Goal: Information Seeking & Learning: Find specific page/section

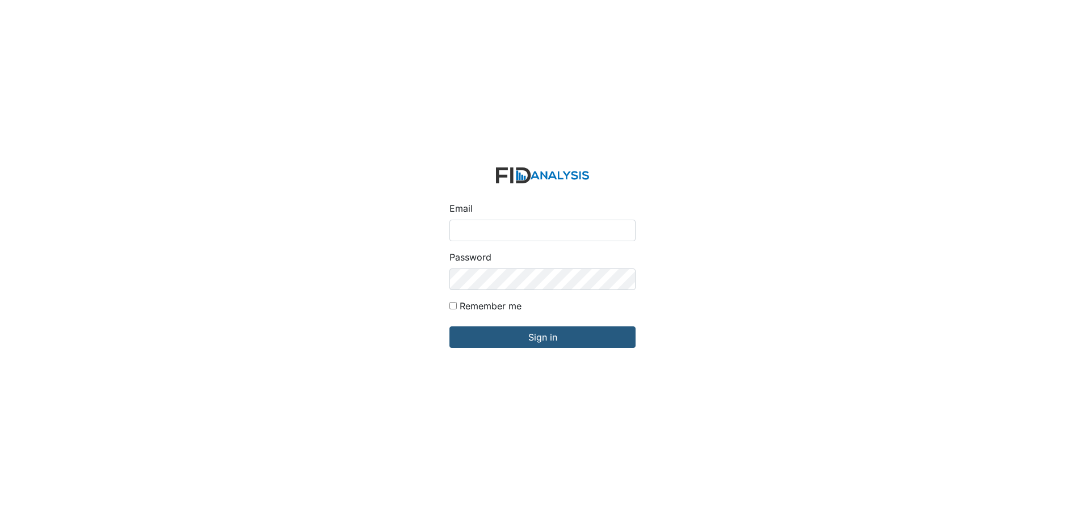
click at [538, 231] on input "Email" at bounding box center [542, 231] width 186 height 22
type input "[EMAIL_ADDRESS][DOMAIN_NAME]"
click at [449, 326] on input "Sign in" at bounding box center [542, 337] width 186 height 22
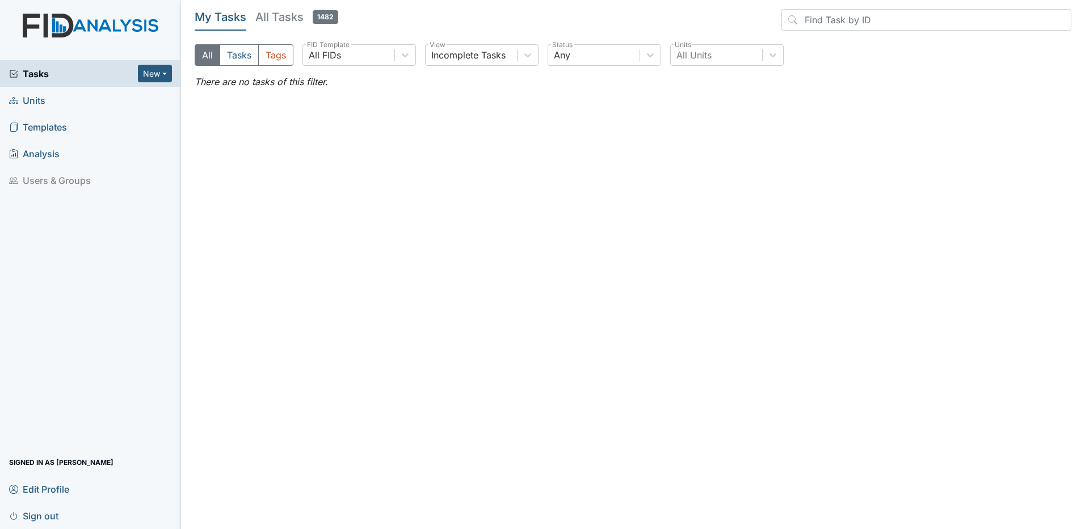
click at [79, 95] on link "Units" at bounding box center [90, 100] width 181 height 27
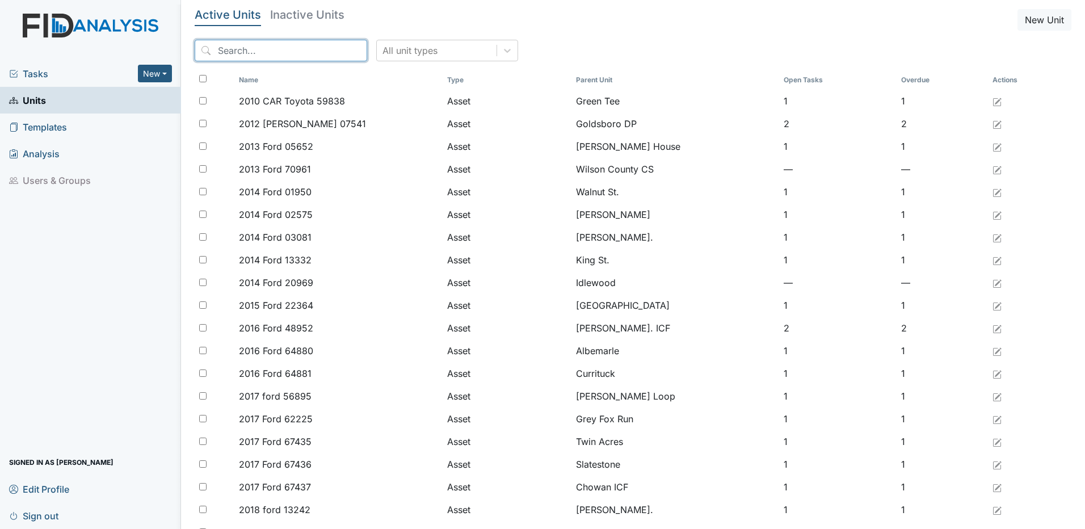
click at [259, 48] on input "search" at bounding box center [281, 51] width 172 height 22
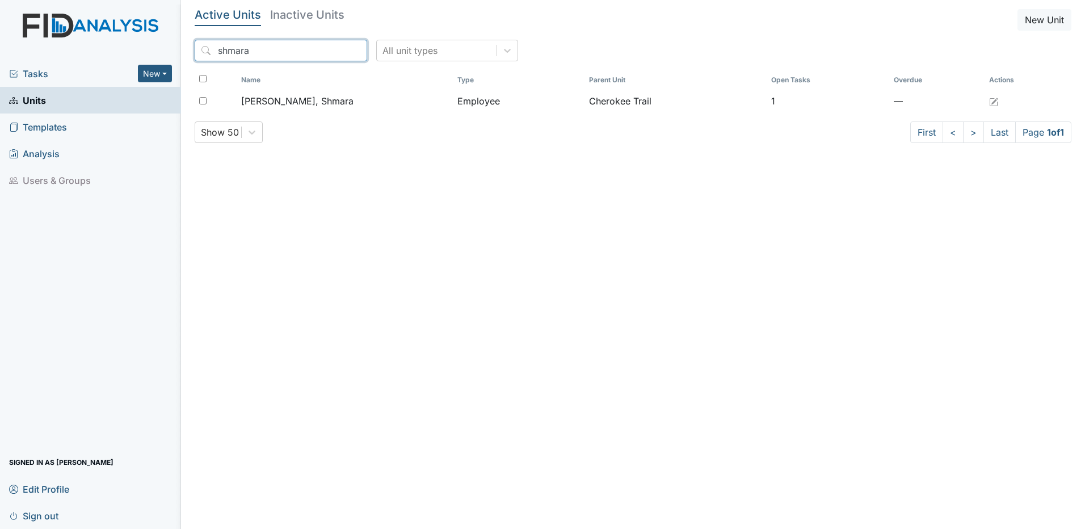
type input "shmara"
click at [304, 15] on h5 "Inactive Units" at bounding box center [307, 14] width 74 height 11
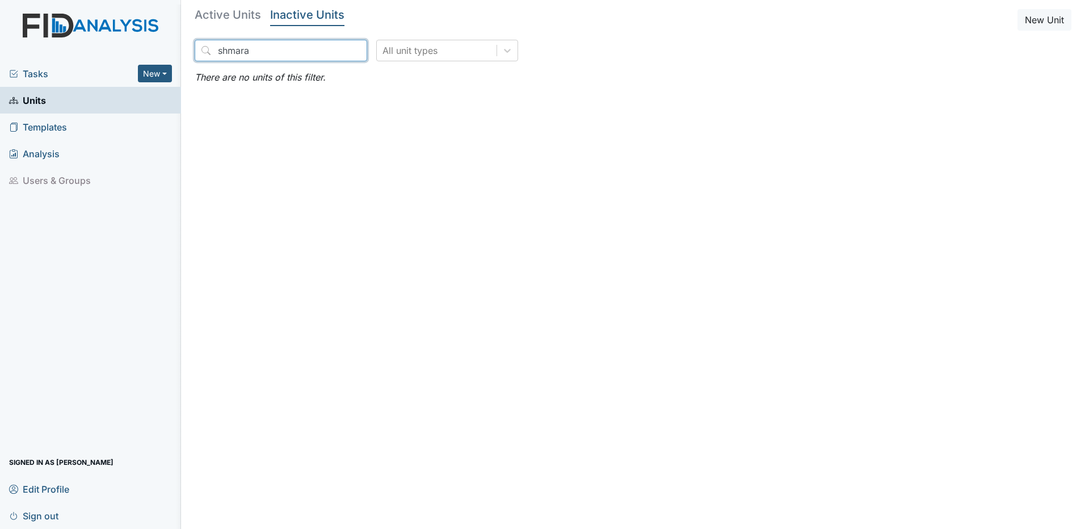
click at [286, 47] on input "shmara" at bounding box center [281, 51] width 172 height 22
click at [230, 16] on h5 "Active Units" at bounding box center [228, 14] width 66 height 11
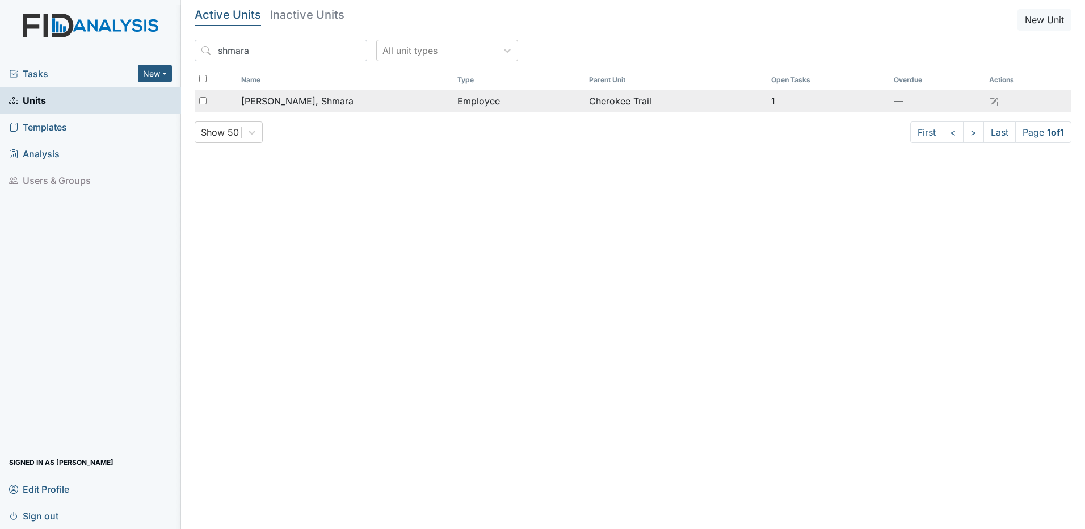
click at [278, 104] on span "Higgins, Shmara" at bounding box center [297, 101] width 112 height 14
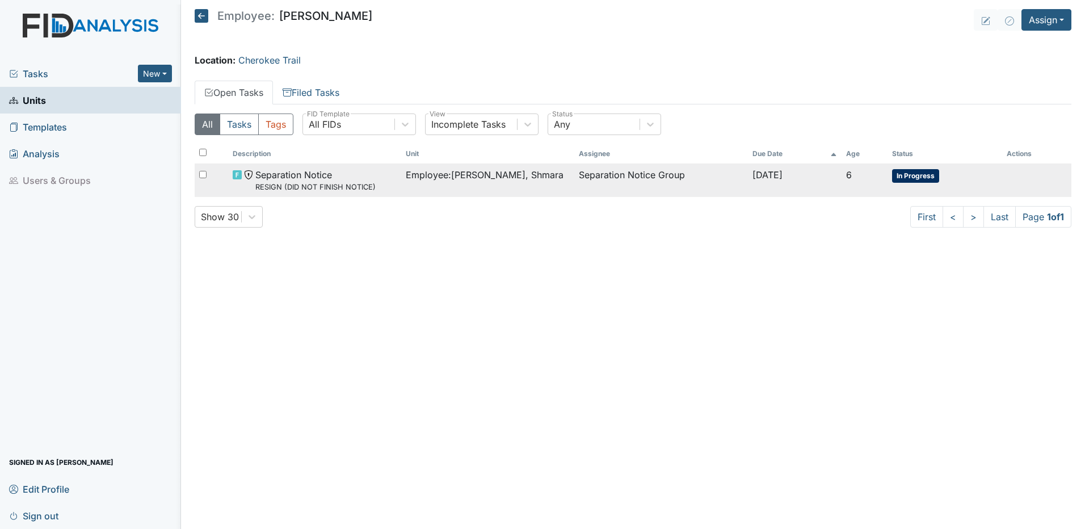
click at [297, 175] on span "Separation Notice RESIGN (DID NOT FINISH NOTICE)" at bounding box center [315, 180] width 120 height 24
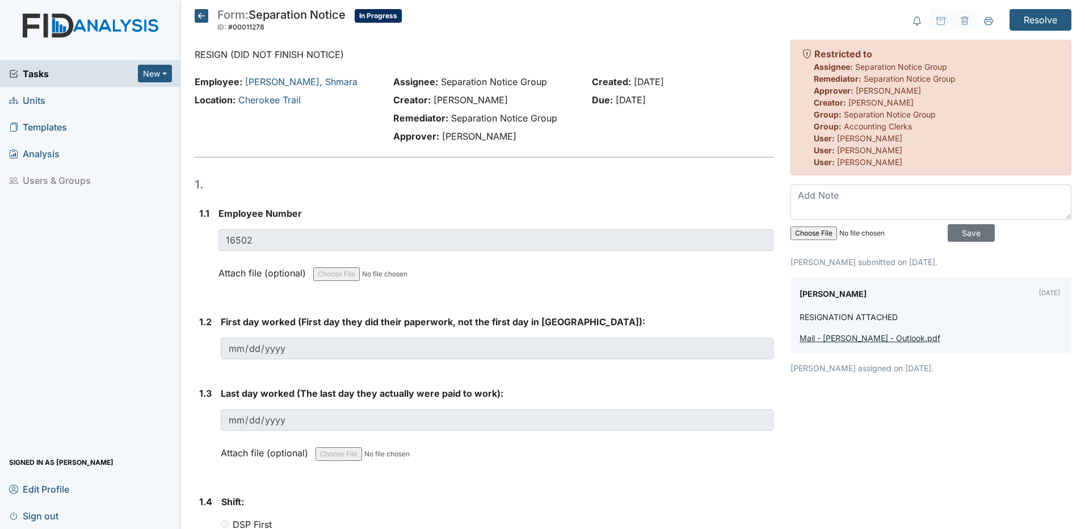
click at [836, 339] on link "Mail - Susan Ayers - Outlook.pdf" at bounding box center [869, 338] width 141 height 10
click at [984, 20] on icon at bounding box center [988, 20] width 9 height 6
click at [197, 14] on icon at bounding box center [202, 16] width 14 height 14
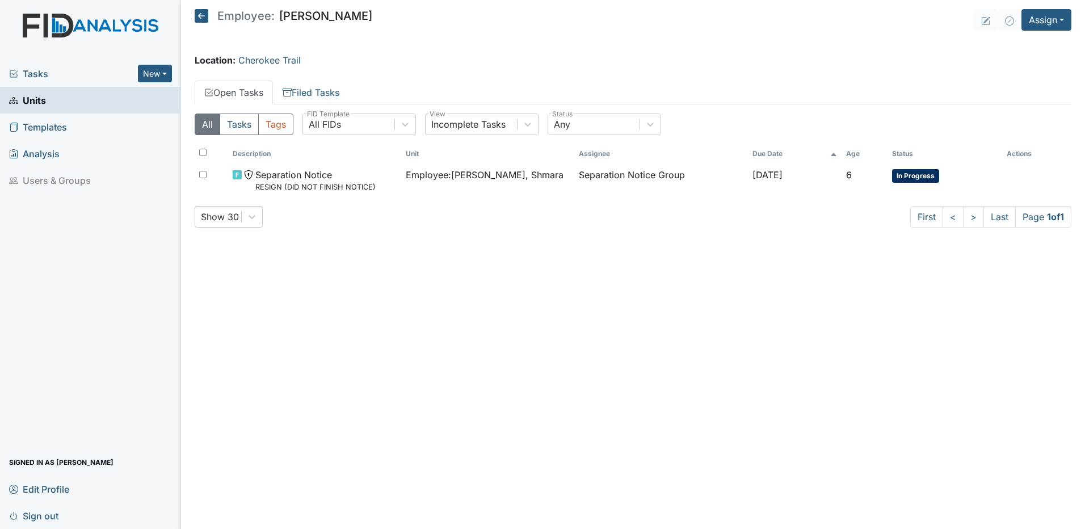
click at [197, 9] on main "Employee: Shmara Higgins Assign Assign Form Assign Inspection Assign Document A…" at bounding box center [633, 264] width 904 height 529
click at [203, 17] on icon at bounding box center [202, 16] width 14 height 14
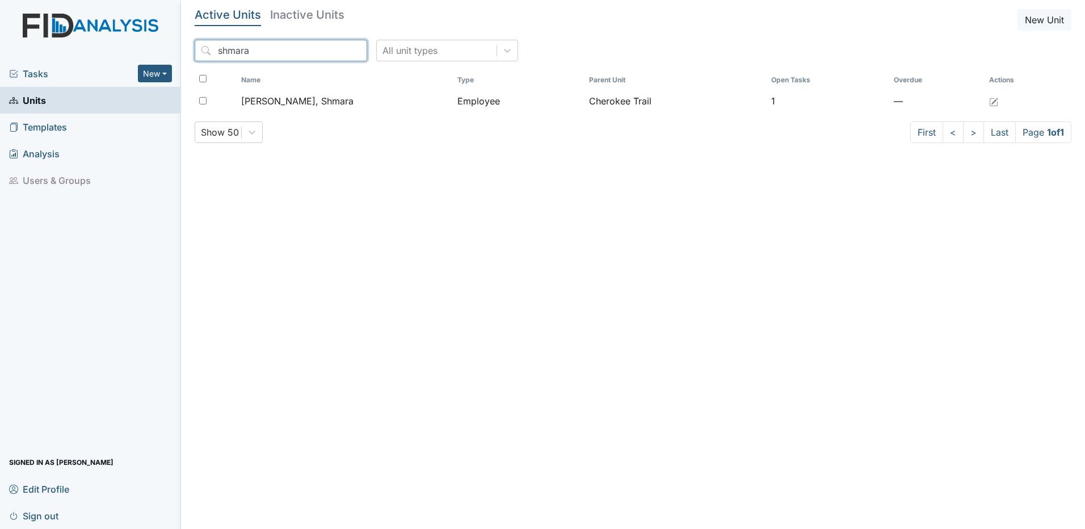
click at [336, 48] on input "shmara" at bounding box center [281, 51] width 172 height 22
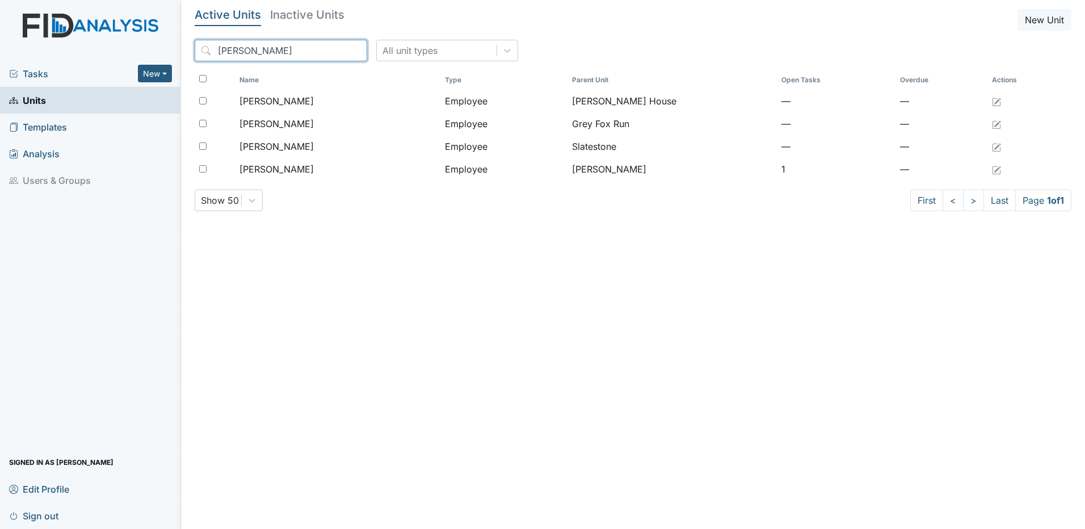
type input "howe"
click at [313, 15] on h5 "Inactive Units" at bounding box center [307, 14] width 74 height 11
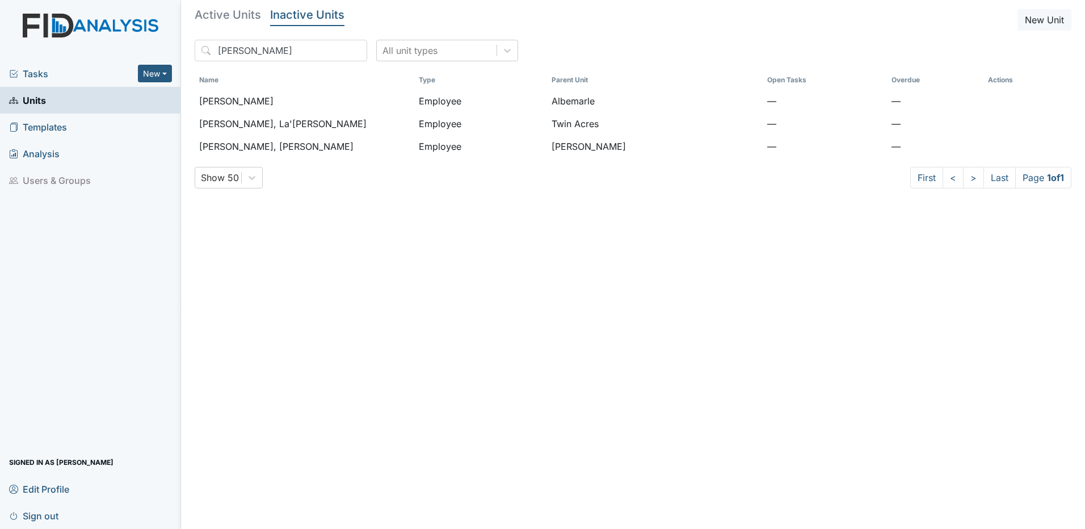
click at [230, 14] on h5 "Active Units" at bounding box center [228, 14] width 66 height 11
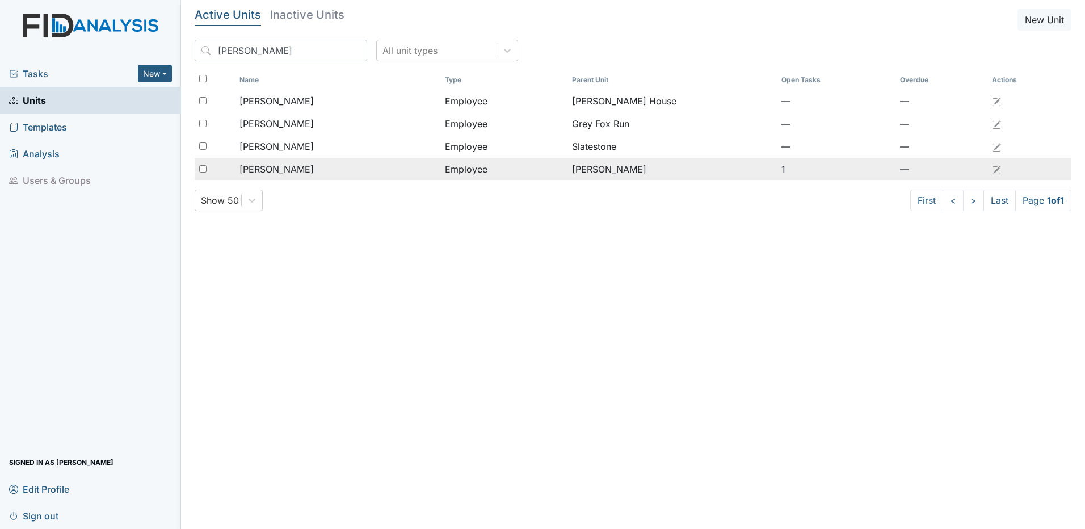
click at [270, 168] on span "Howe, Marissa" at bounding box center [276, 169] width 74 height 14
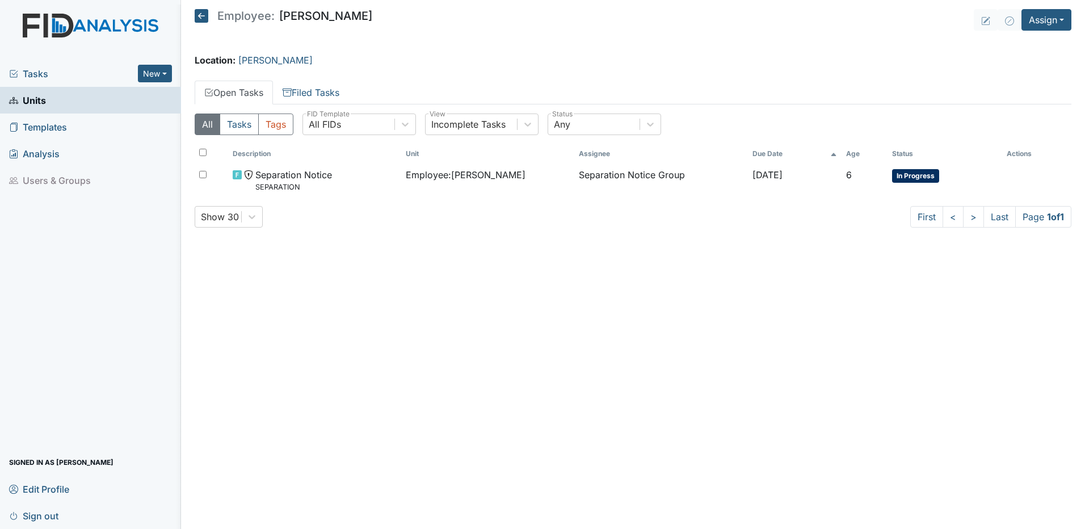
click at [200, 15] on icon at bounding box center [202, 16] width 14 height 14
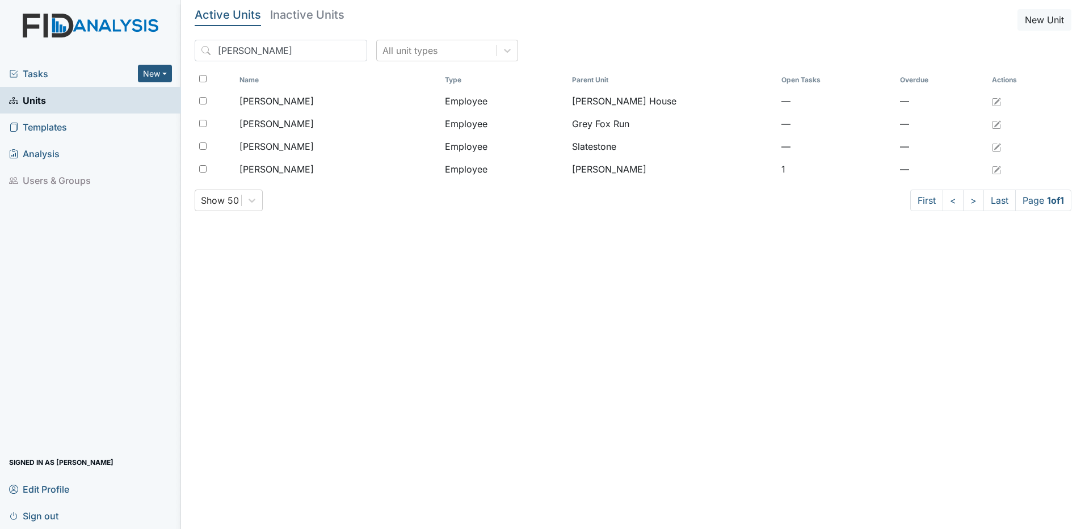
click at [39, 70] on span "Tasks" at bounding box center [73, 74] width 129 height 14
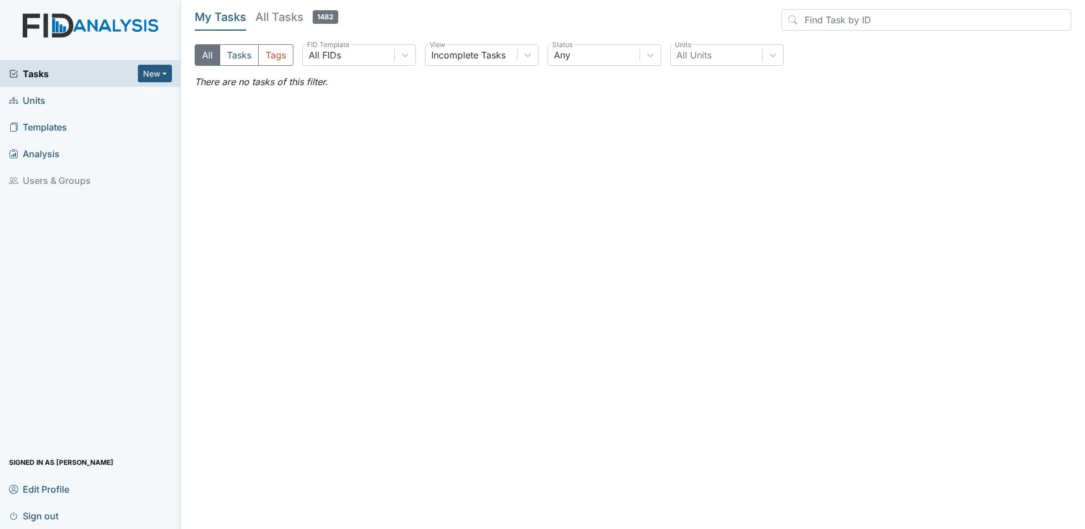
drag, startPoint x: 44, startPoint y: 514, endPoint x: 72, endPoint y: 520, distance: 28.9
click at [44, 514] on span "Sign out" at bounding box center [33, 516] width 49 height 18
